Goal: Task Accomplishment & Management: Use online tool/utility

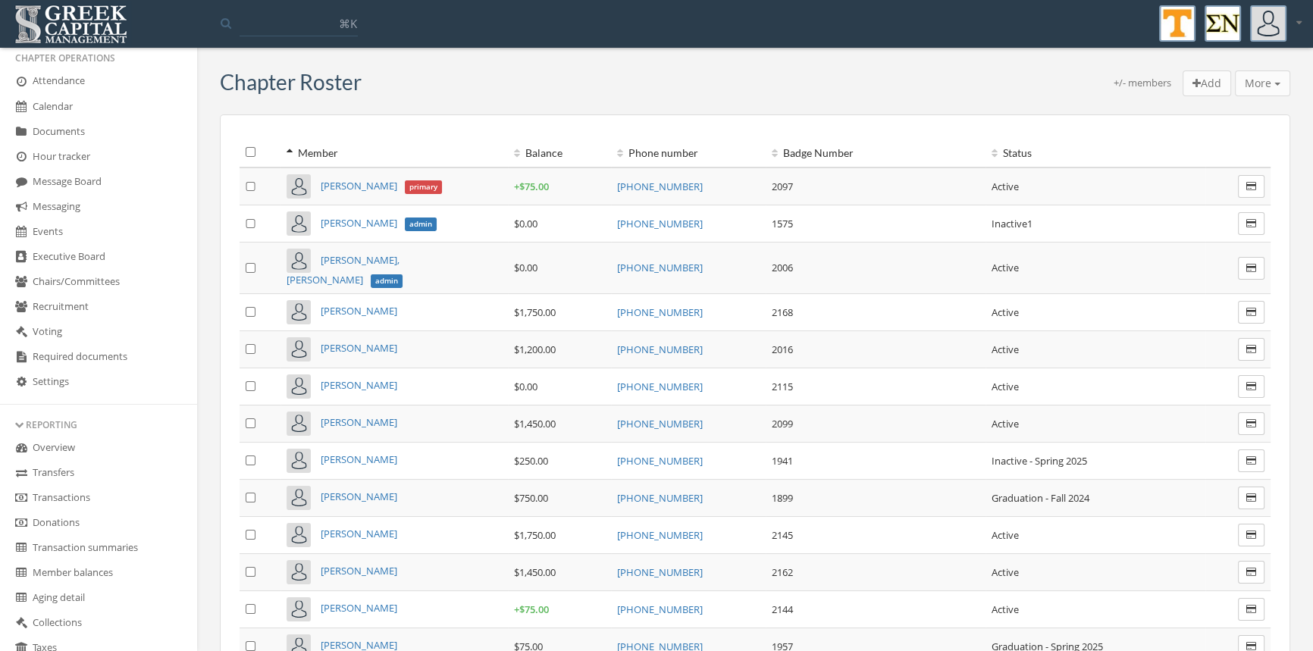
scroll to position [390, 0]
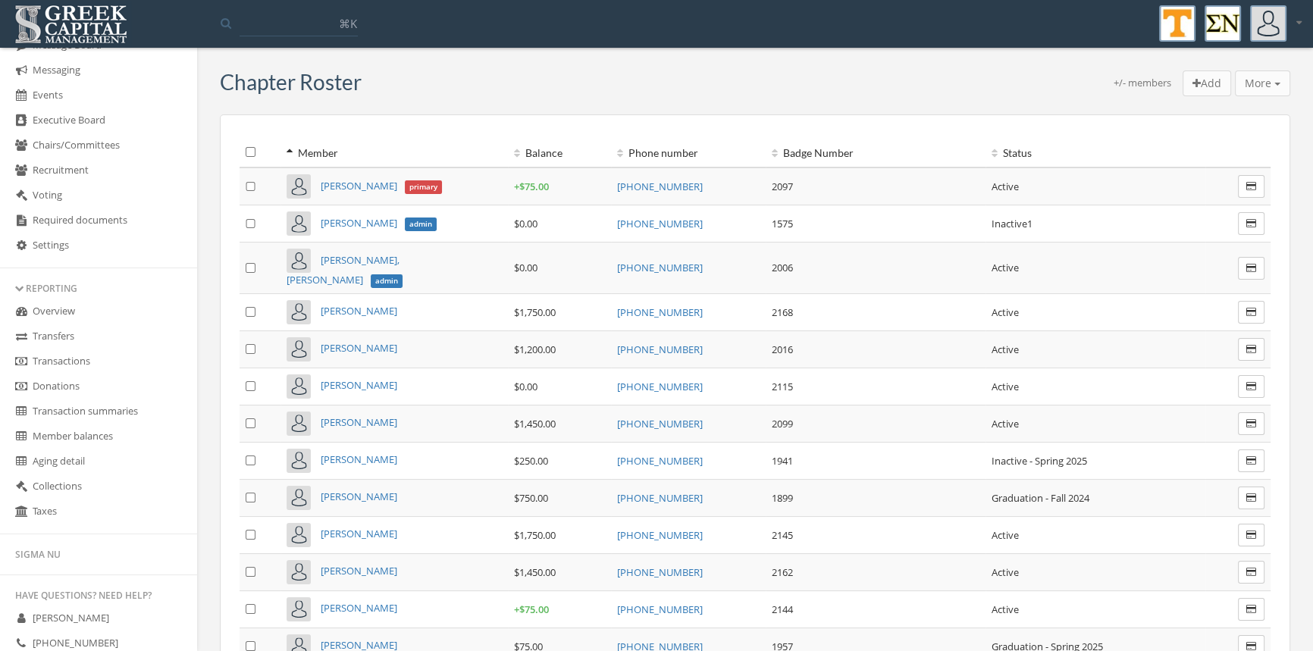
click at [76, 362] on link "Transactions" at bounding box center [98, 361] width 197 height 25
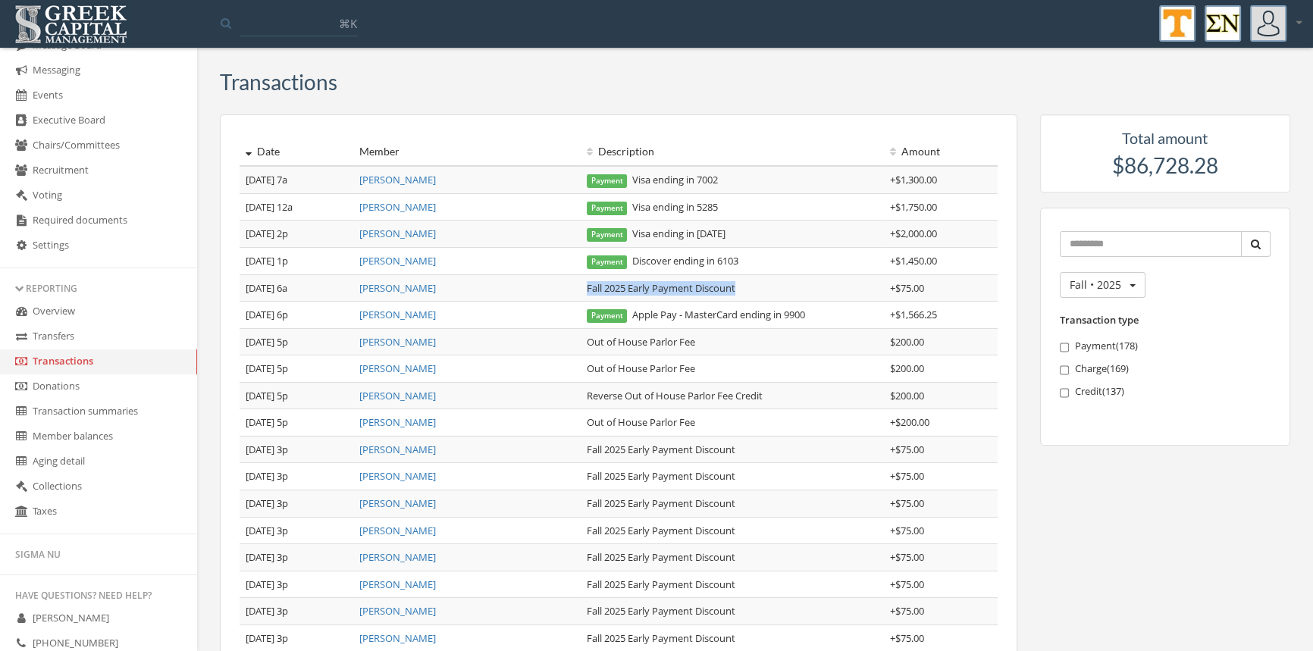
drag, startPoint x: 752, startPoint y: 288, endPoint x: 581, endPoint y: 288, distance: 170.6
click at [581, 288] on td "Fall 2025 Early Payment Discount" at bounding box center [732, 287] width 303 height 27
copy td "Fall 2025 Early Payment Discount"
click at [422, 258] on link "[PERSON_NAME]" at bounding box center [397, 261] width 77 height 14
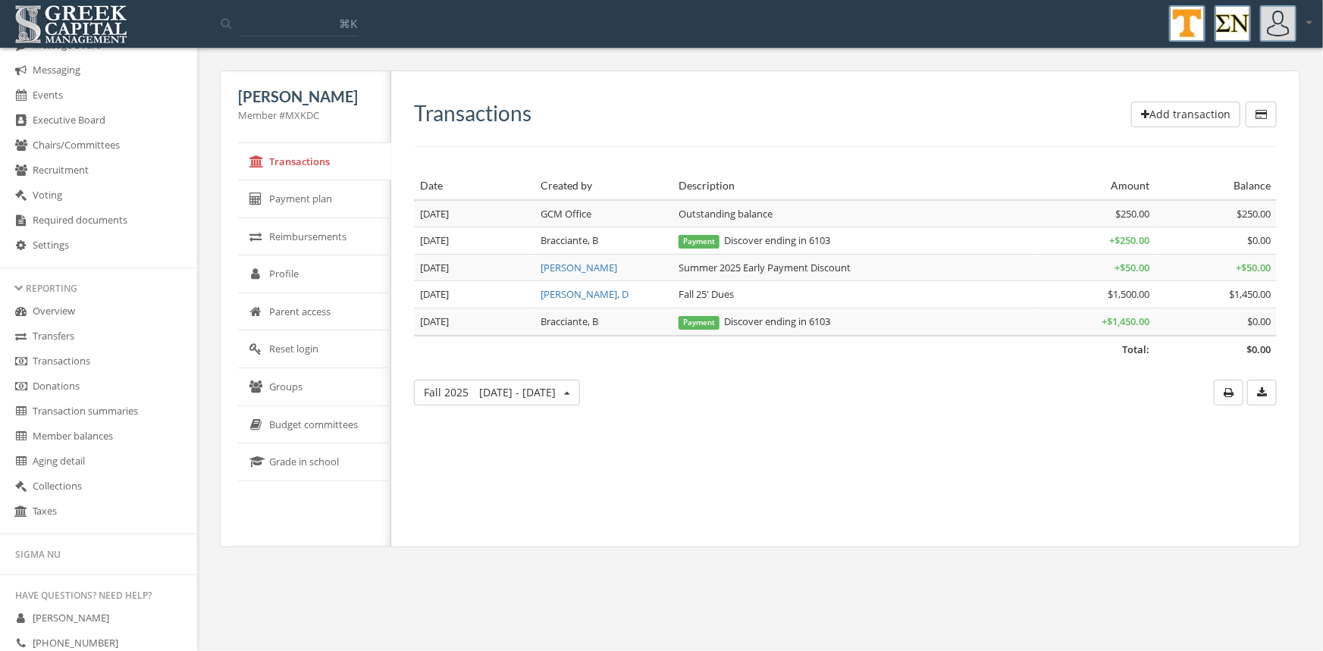
click at [1158, 112] on button "Add transaction" at bounding box center [1185, 115] width 109 height 26
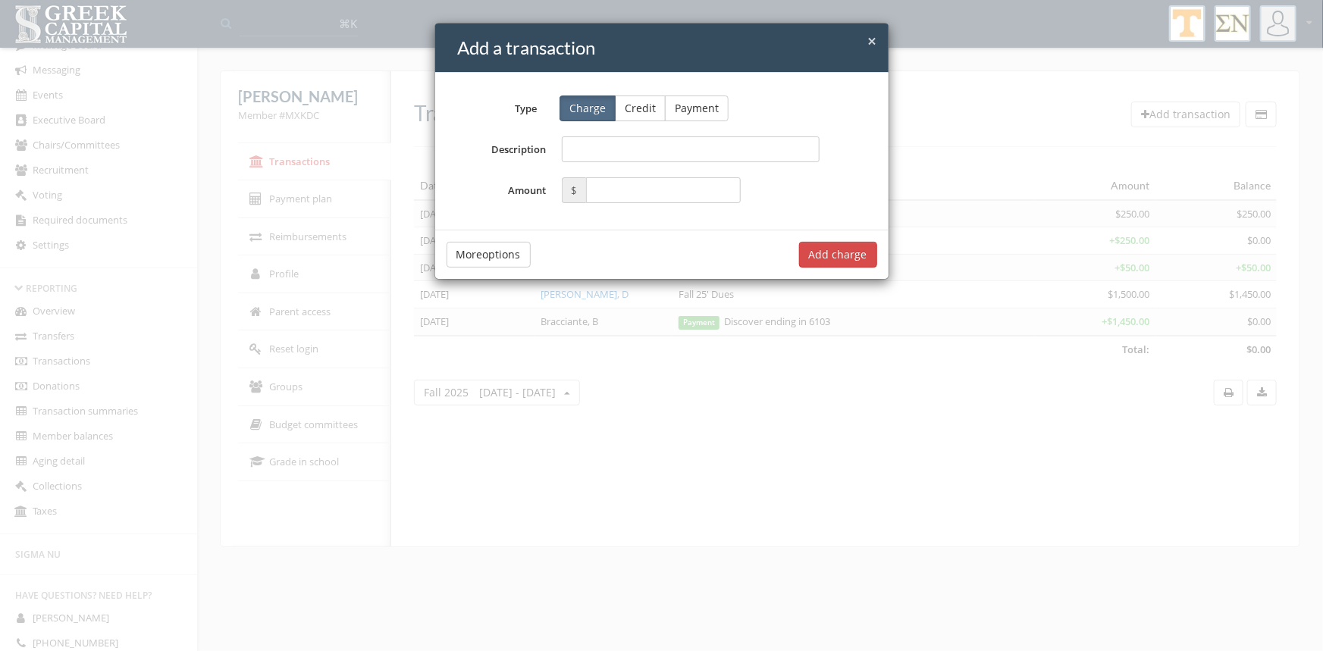
click at [651, 104] on button "Credit" at bounding box center [640, 109] width 51 height 26
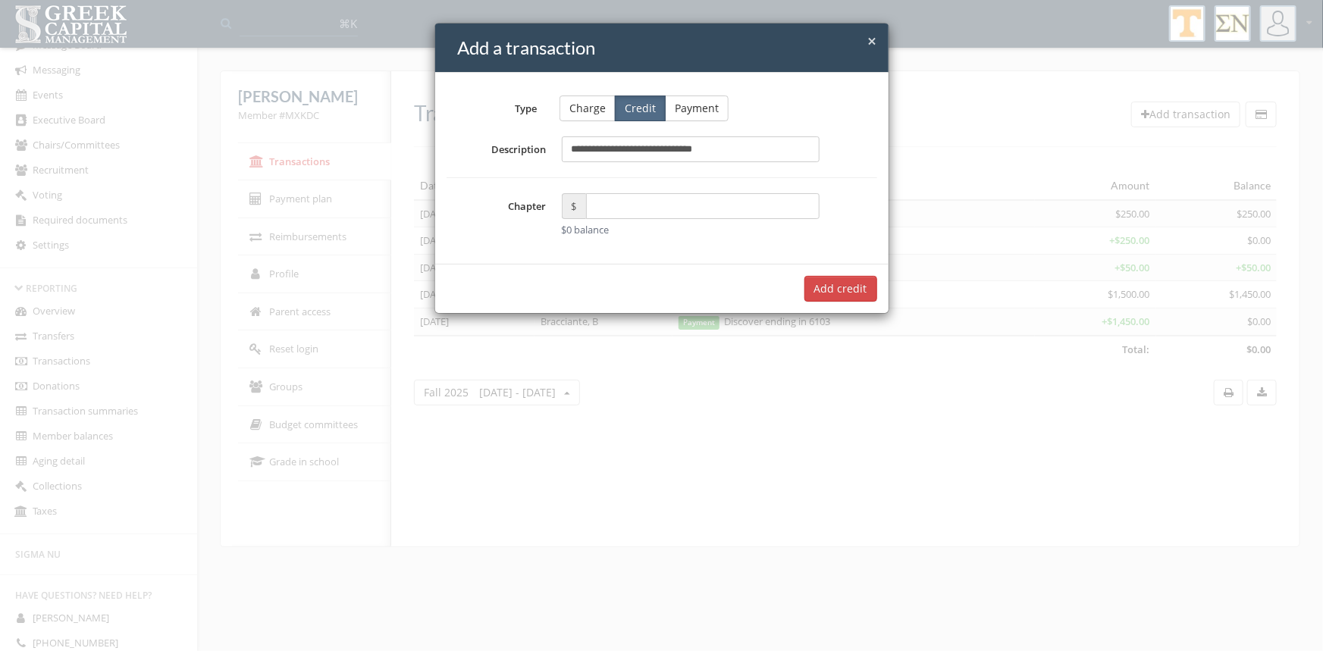
type input "**********"
click at [600, 209] on input "text" at bounding box center [703, 206] width 234 height 26
type input "*****"
click at [815, 283] on button "Add $75.00 credit" at bounding box center [822, 289] width 109 height 26
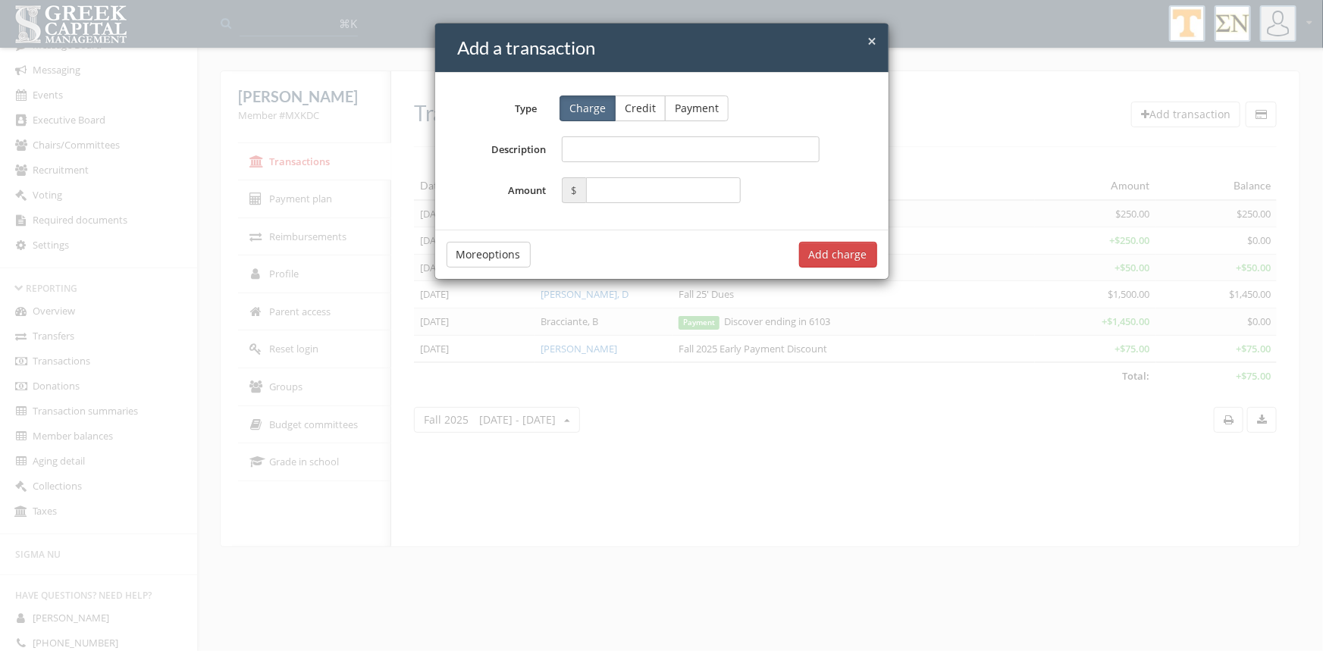
click at [876, 35] on span "×" at bounding box center [872, 40] width 9 height 21
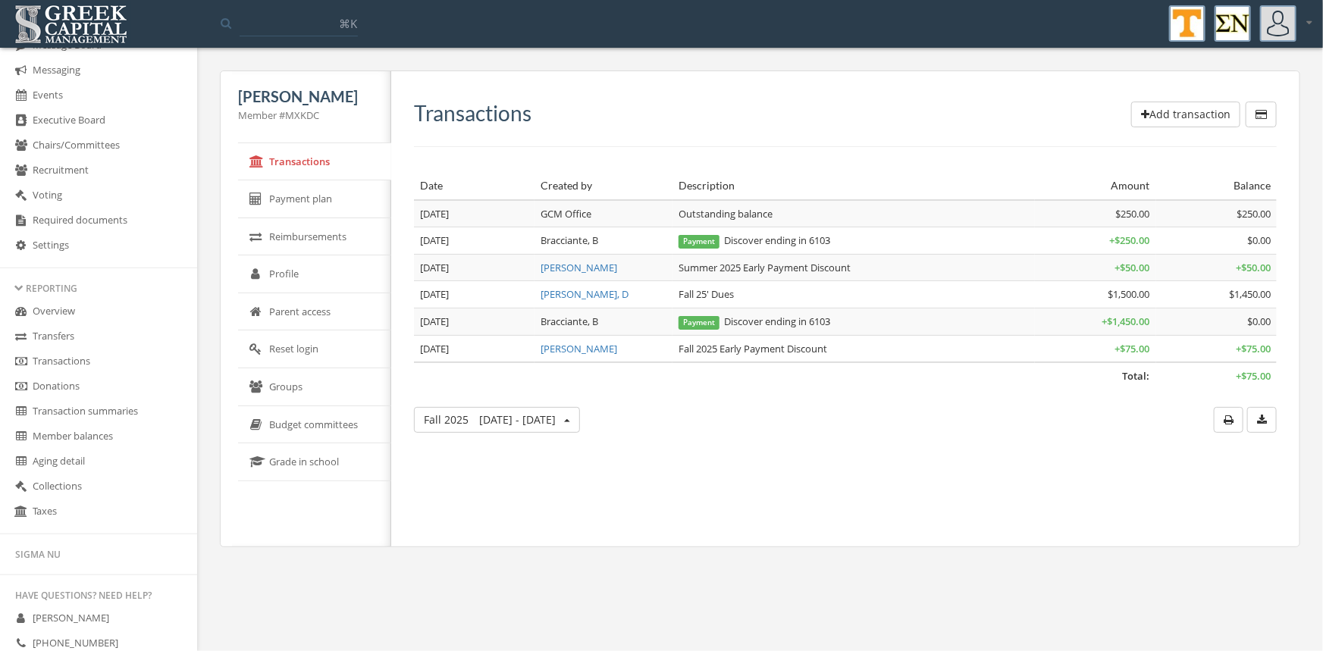
click at [60, 354] on link "Transactions" at bounding box center [98, 361] width 197 height 25
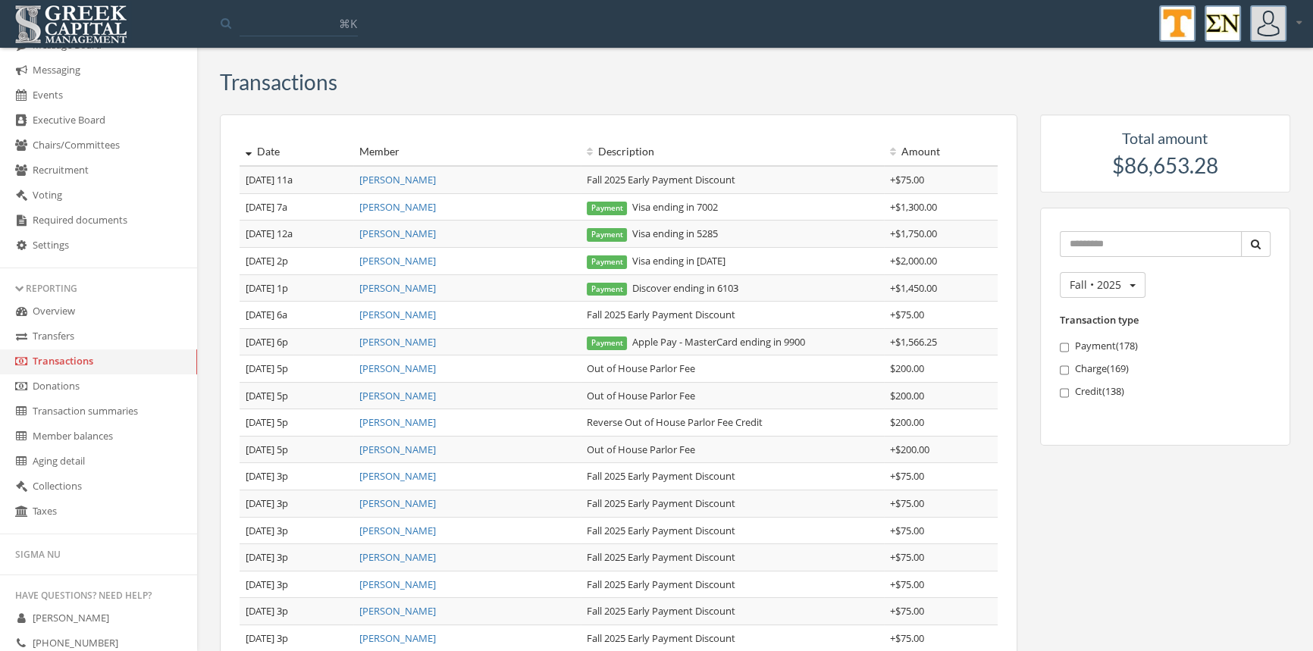
click at [410, 205] on link "[PERSON_NAME]" at bounding box center [397, 207] width 77 height 14
click at [387, 236] on link "[PERSON_NAME]" at bounding box center [397, 234] width 77 height 14
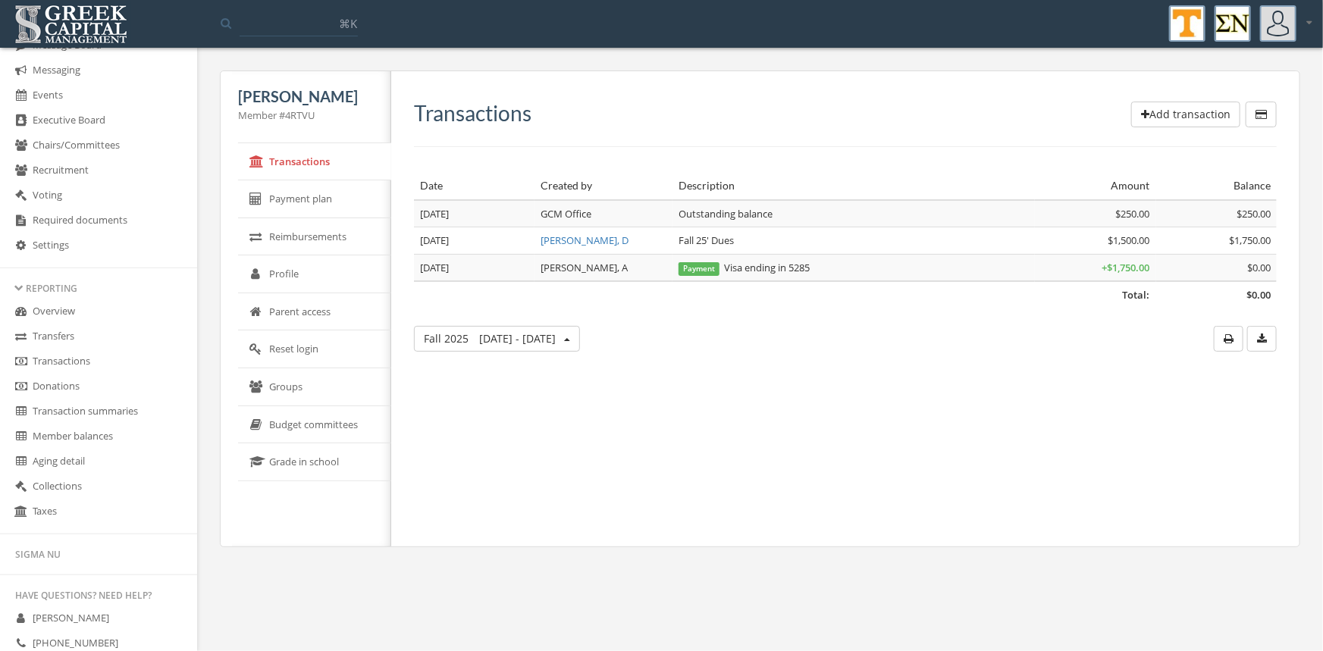
click at [1173, 104] on button "Add transaction" at bounding box center [1185, 115] width 109 height 26
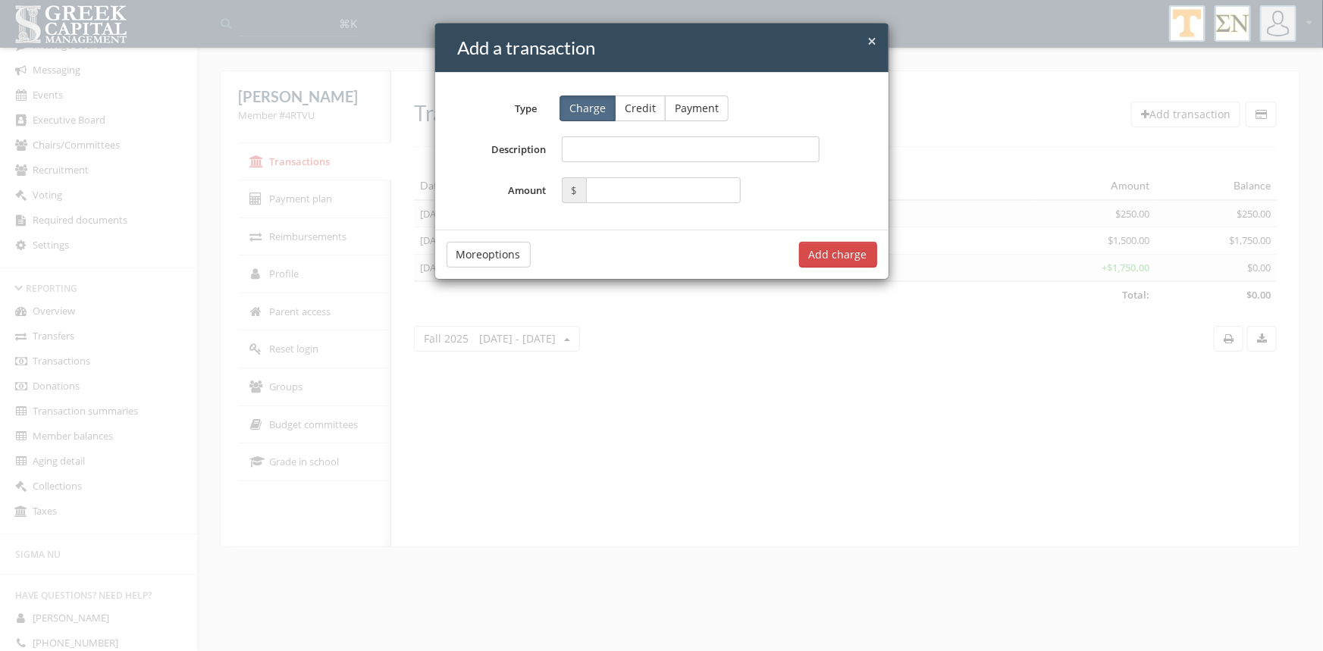
click at [644, 105] on button "Credit" at bounding box center [640, 109] width 51 height 26
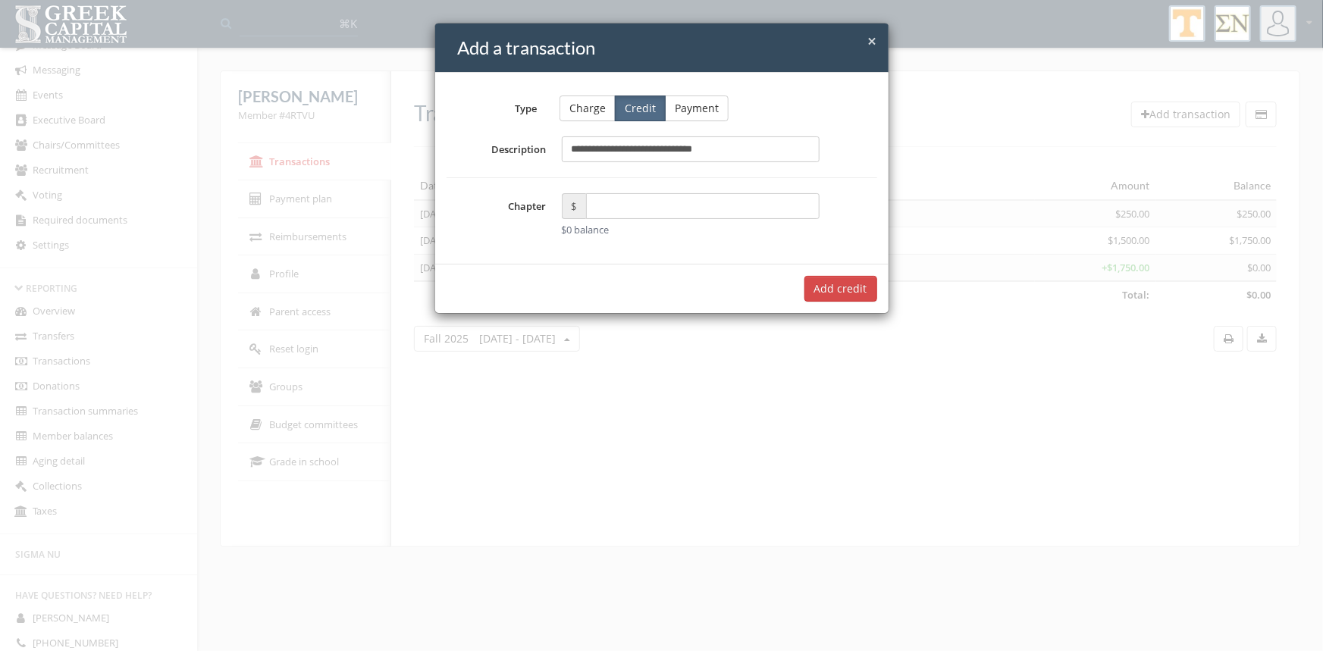
type input "**********"
click at [604, 206] on input "text" at bounding box center [703, 206] width 234 height 26
type input "*****"
click at [810, 281] on button "Add $75.00 credit" at bounding box center [822, 289] width 109 height 26
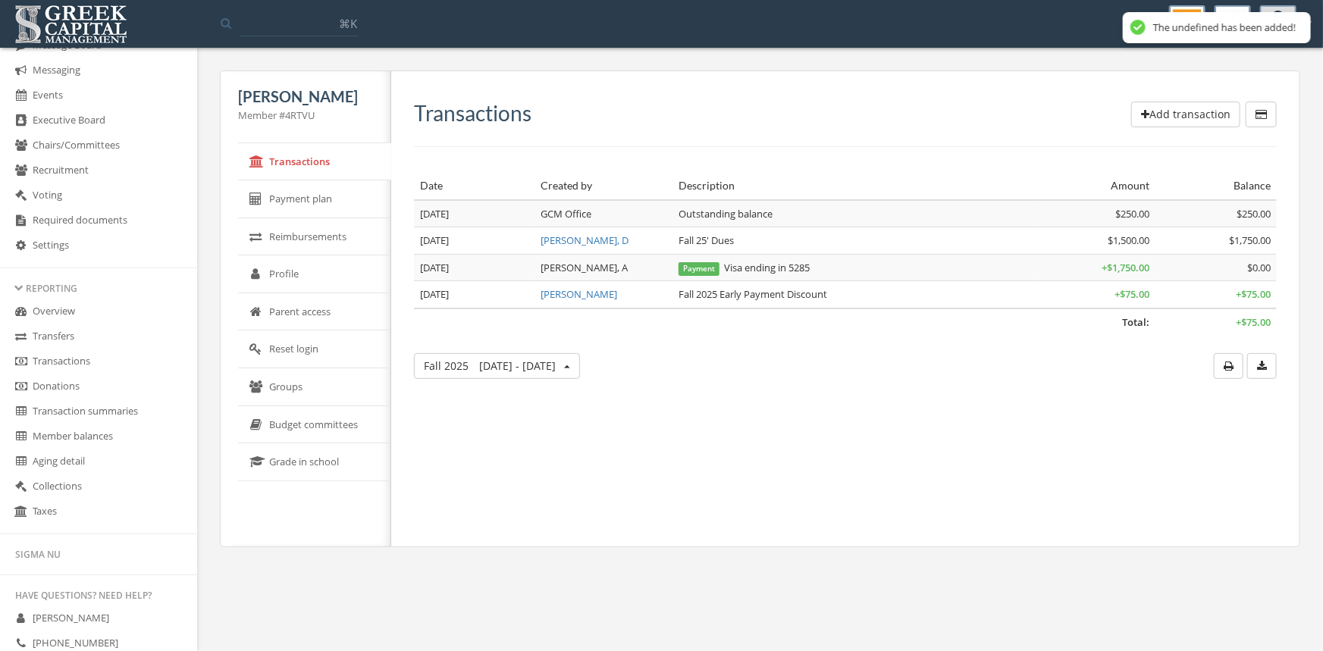
click at [61, 359] on link "Transactions" at bounding box center [98, 361] width 197 height 25
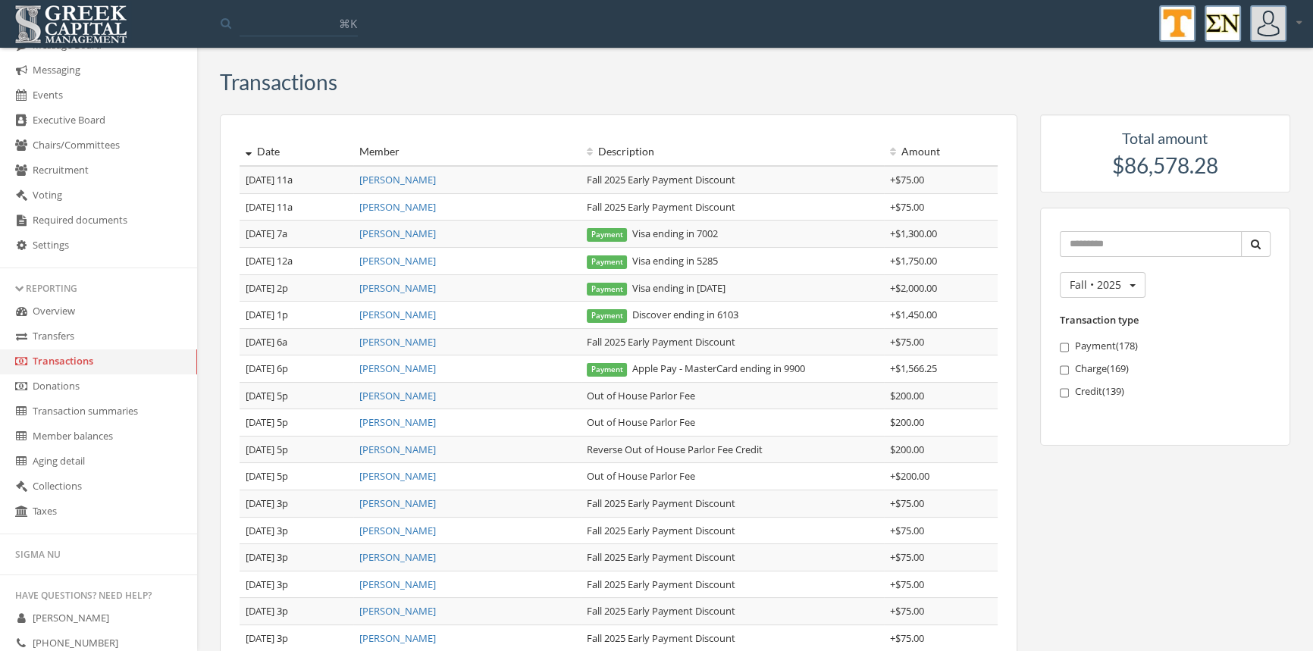
click at [388, 234] on link "[PERSON_NAME]" at bounding box center [397, 234] width 77 height 14
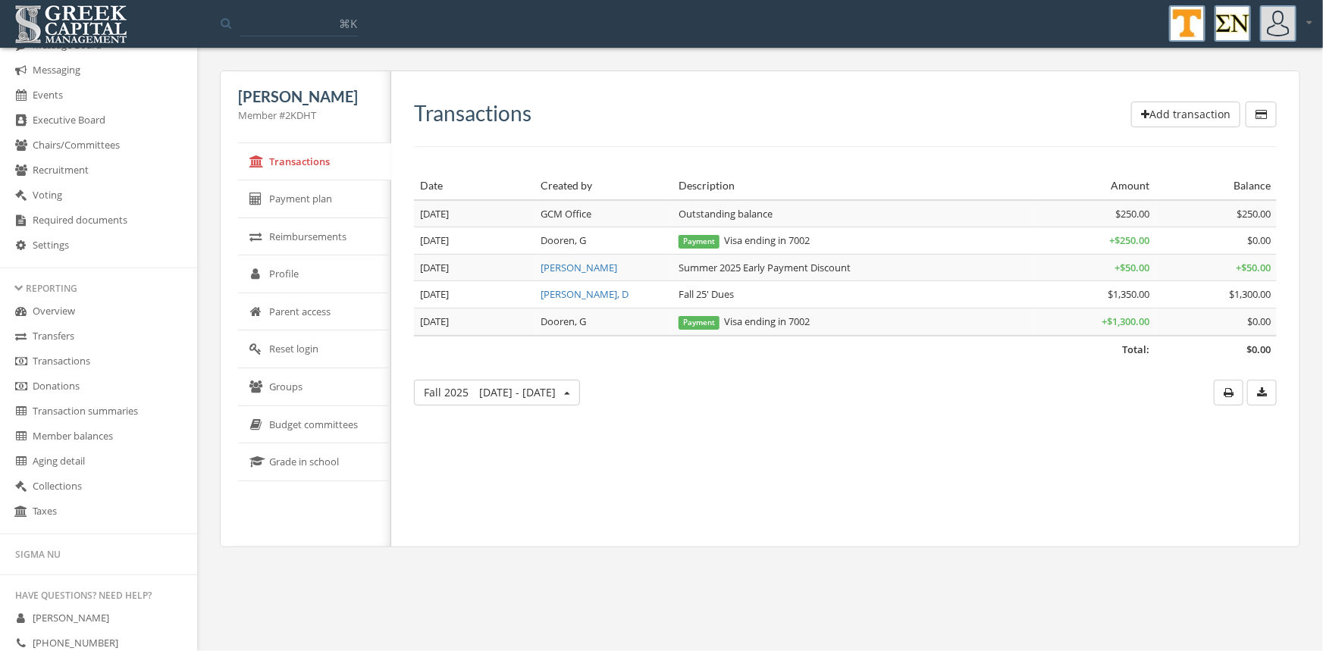
drag, startPoint x: 1168, startPoint y: 114, endPoint x: 1157, endPoint y: 114, distance: 10.6
click at [1157, 114] on button "Add transaction" at bounding box center [1185, 115] width 109 height 26
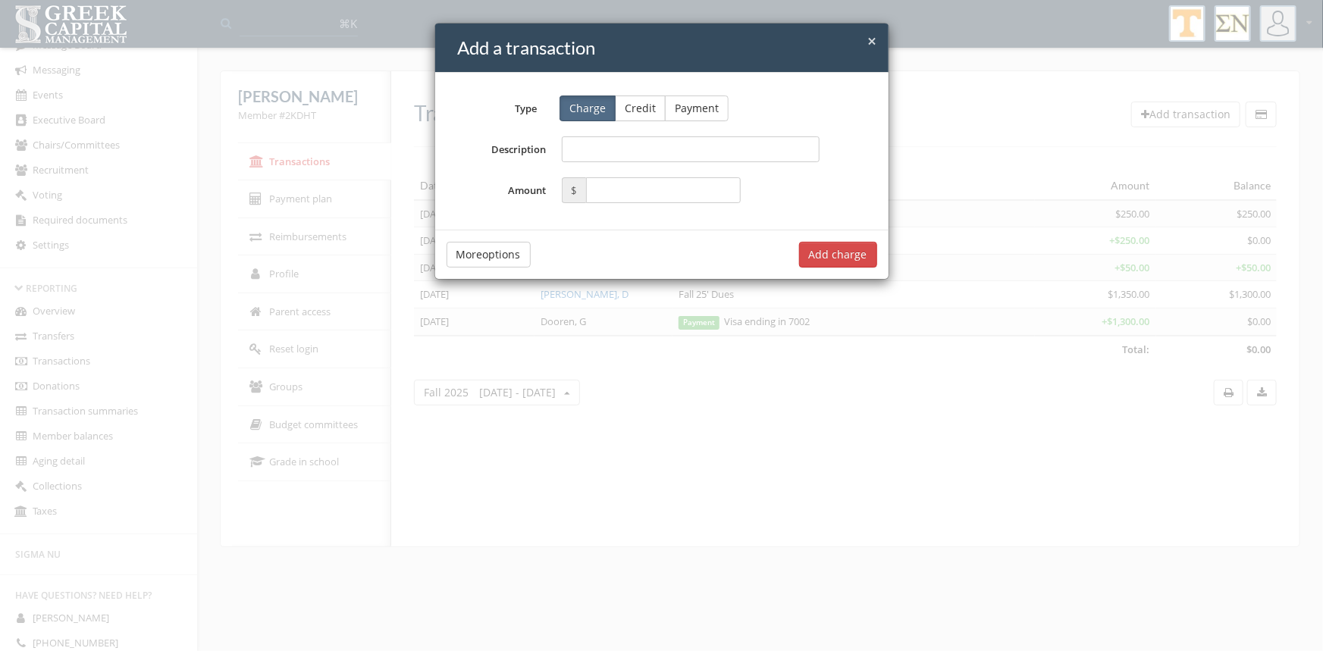
click at [630, 106] on button "Credit" at bounding box center [640, 109] width 51 height 26
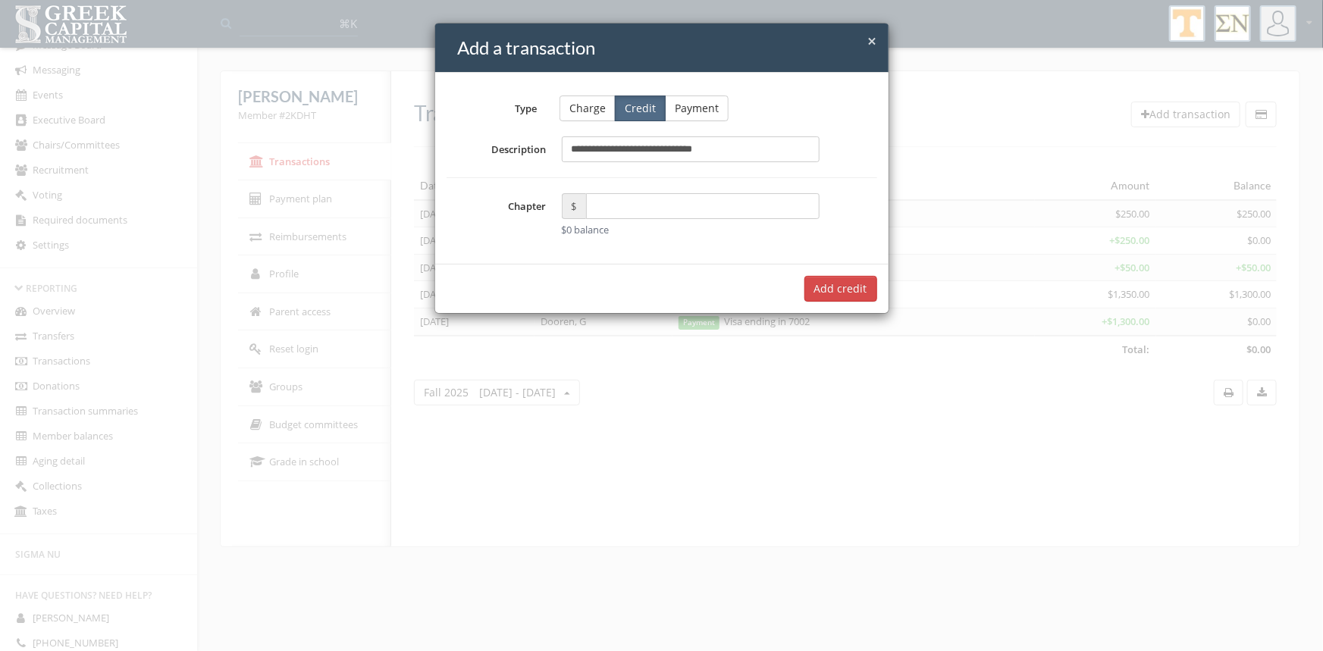
type input "**********"
click at [611, 212] on input "text" at bounding box center [703, 206] width 234 height 26
type input "*****"
click at [829, 289] on button "Add $75.00 credit" at bounding box center [822, 289] width 109 height 26
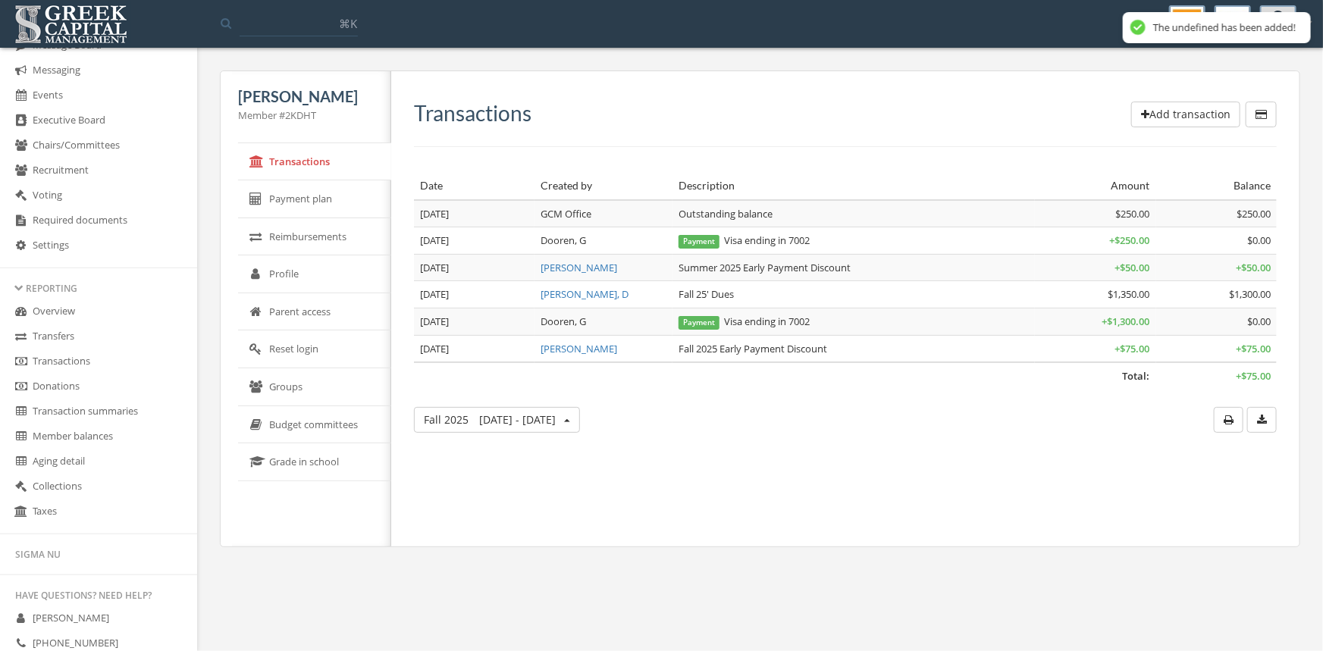
click at [73, 365] on link "Transactions" at bounding box center [98, 361] width 197 height 25
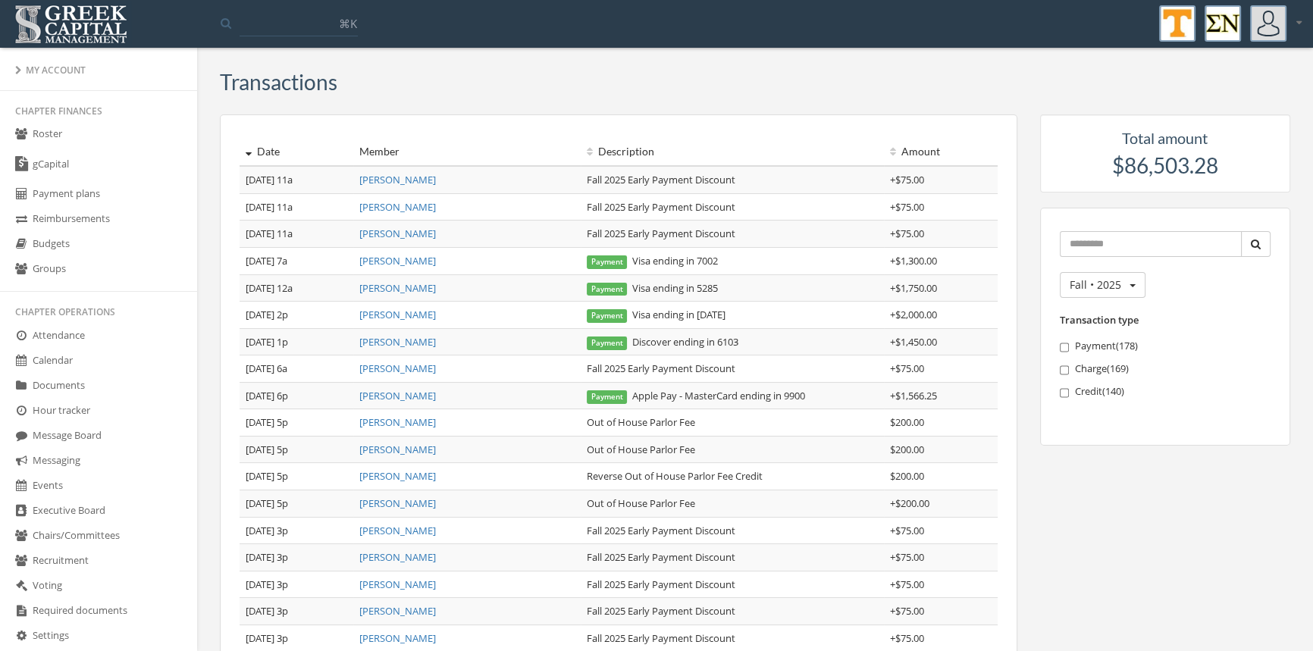
click at [55, 135] on link "Roster" at bounding box center [98, 134] width 197 height 25
